Goal: Book appointment/travel/reservation

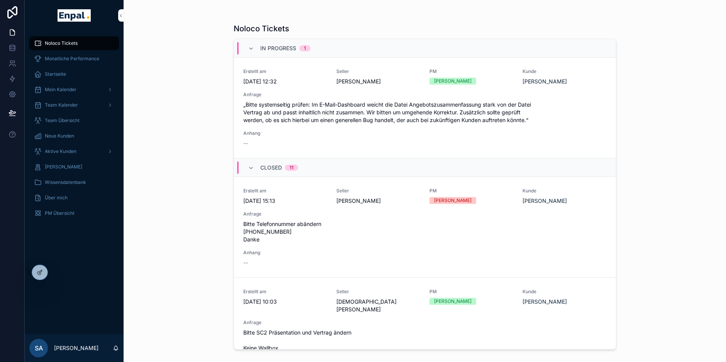
click at [76, 149] on div "Aktive Kunden" at bounding box center [74, 151] width 80 height 12
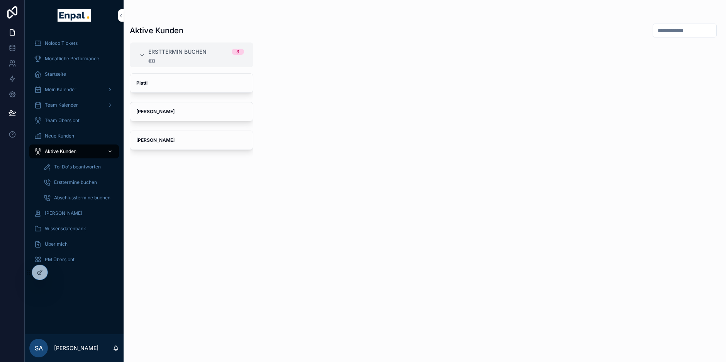
click at [188, 87] on div "Piatti" at bounding box center [191, 83] width 123 height 19
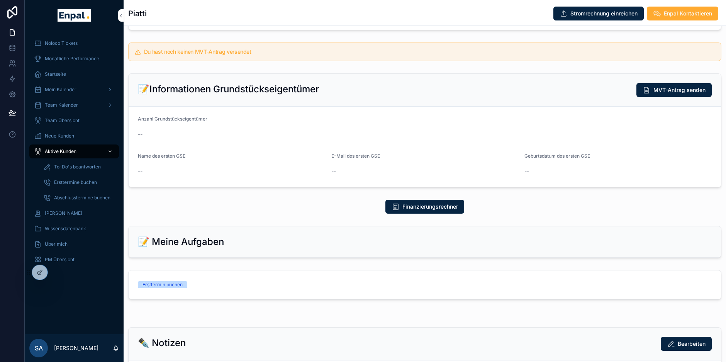
scroll to position [200, 0]
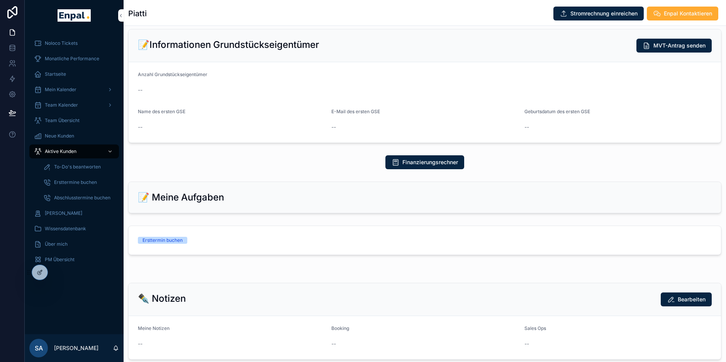
click at [195, 253] on link "Ersttermin buchen" at bounding box center [425, 240] width 593 height 29
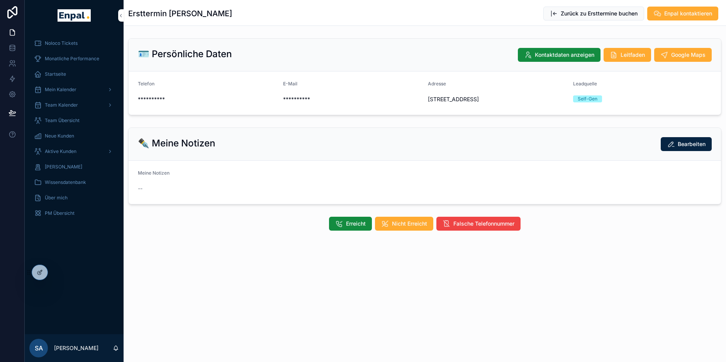
click at [344, 231] on button "Erreicht" at bounding box center [350, 224] width 43 height 14
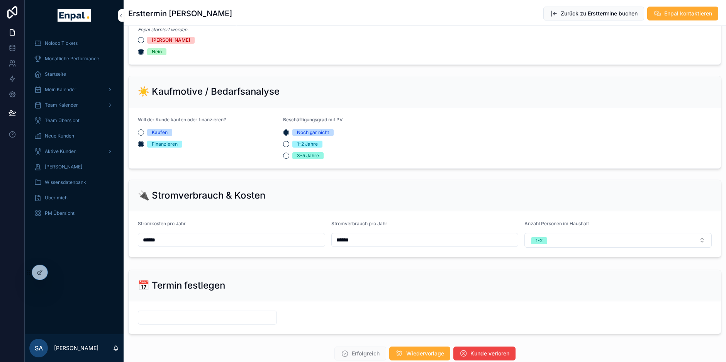
scroll to position [433, 0]
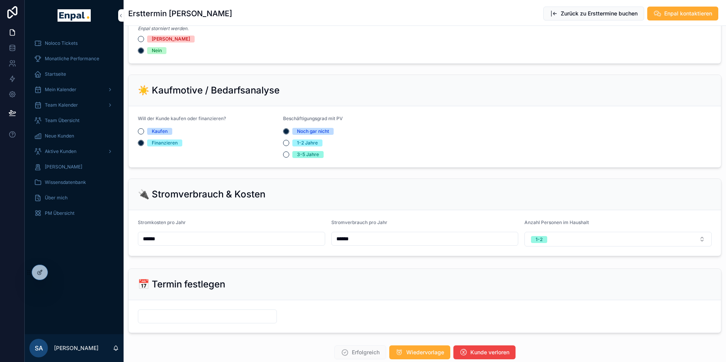
click at [235, 322] on input "scrollable content" at bounding box center [207, 316] width 138 height 11
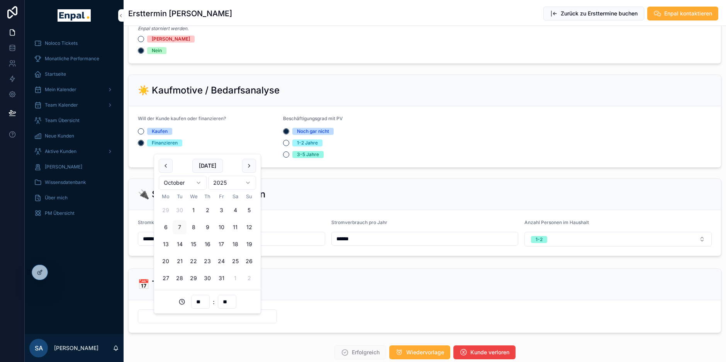
click at [204, 227] on button "9" at bounding box center [207, 227] width 14 height 14
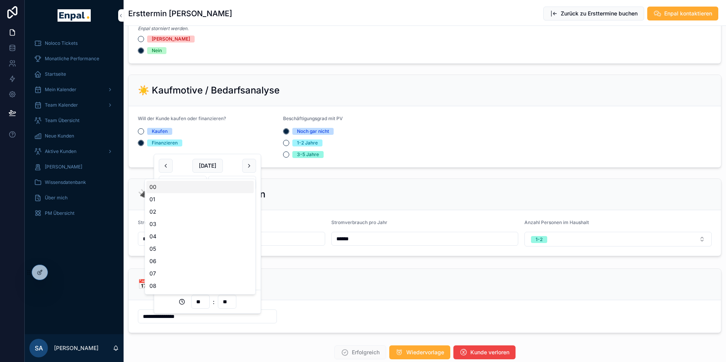
click at [204, 306] on input "**" at bounding box center [201, 301] width 18 height 11
click at [180, 210] on div "02" at bounding box center [199, 212] width 107 height 12
type input "**********"
type input "**"
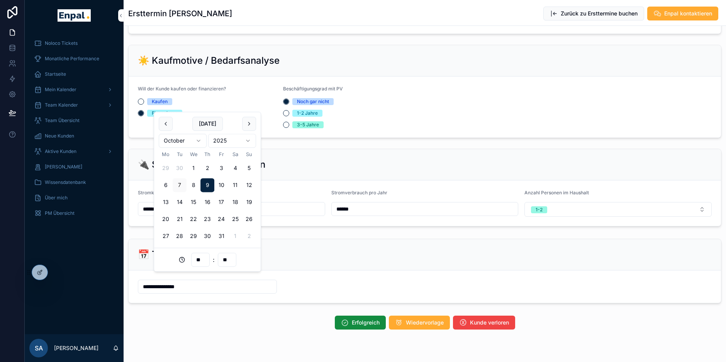
scroll to position [486, 0]
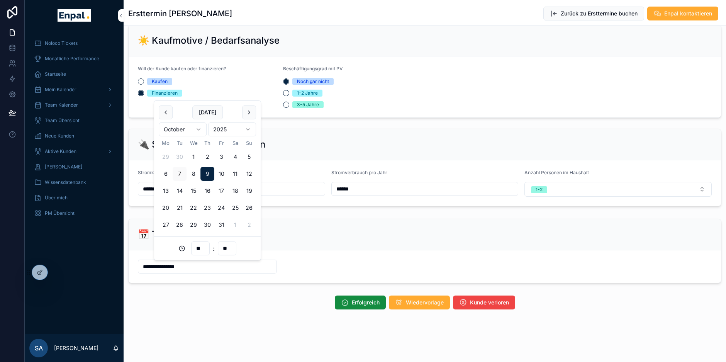
click at [354, 304] on span "Erfolgreich" at bounding box center [366, 303] width 28 height 8
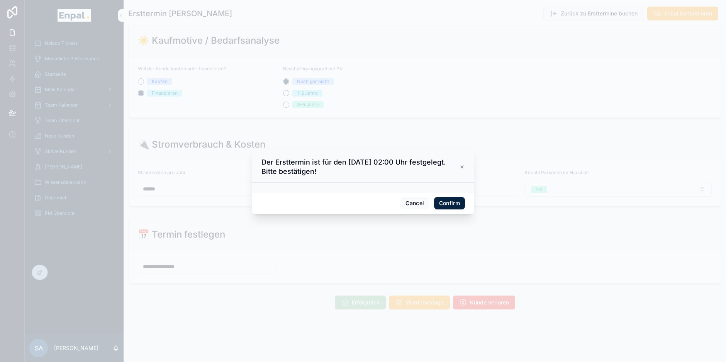
click at [454, 208] on button "Confirm" at bounding box center [449, 203] width 31 height 12
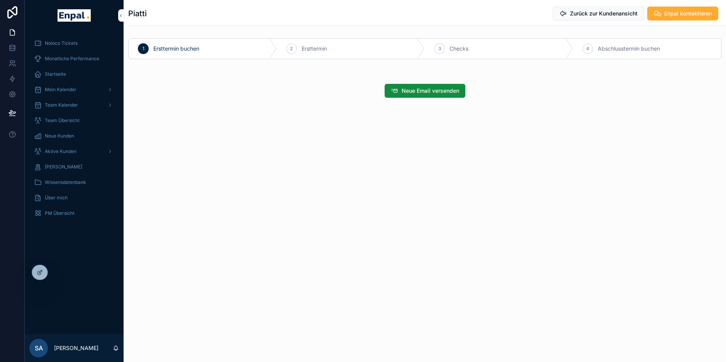
click at [63, 150] on span "Aktive Kunden" at bounding box center [61, 151] width 32 height 6
